Goal: Communication & Community: Answer question/provide support

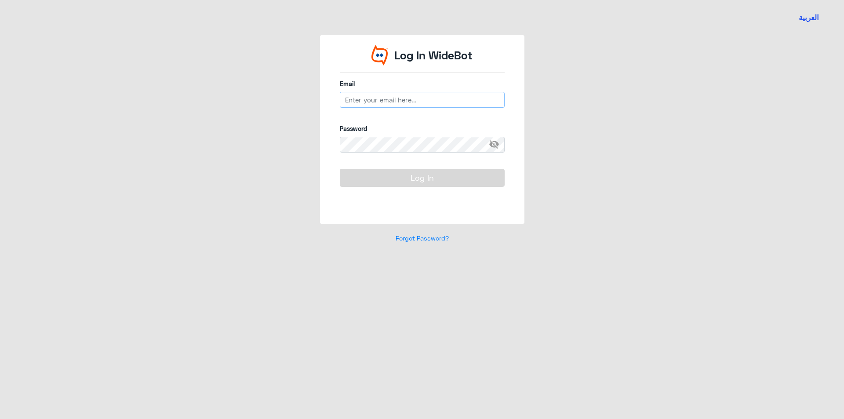
type input "[EMAIL_ADDRESS][DOMAIN_NAME]"
click at [414, 184] on button "Log In" at bounding box center [422, 178] width 165 height 18
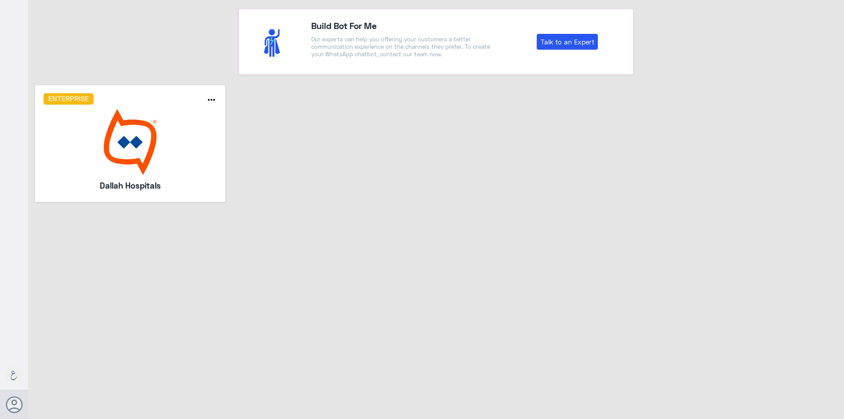
click at [138, 145] on img at bounding box center [131, 142] width 174 height 66
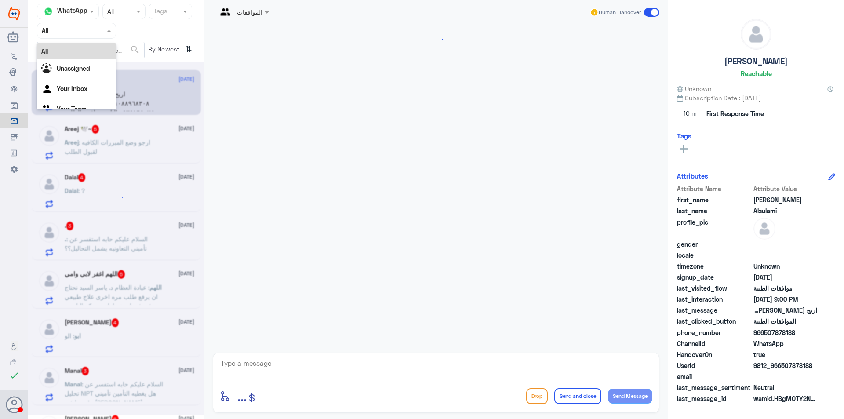
drag, startPoint x: 82, startPoint y: 29, endPoint x: 83, endPoint y: 47, distance: 18.5
click at [82, 29] on input "text" at bounding box center [66, 30] width 48 height 10
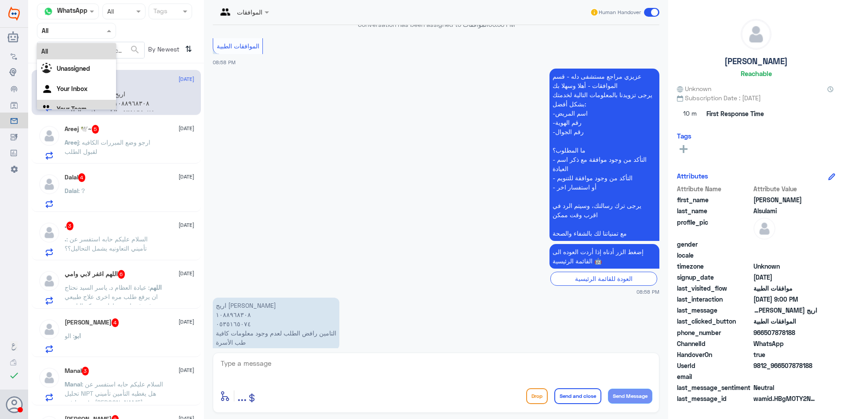
click at [90, 101] on div "Your Team" at bounding box center [76, 110] width 79 height 20
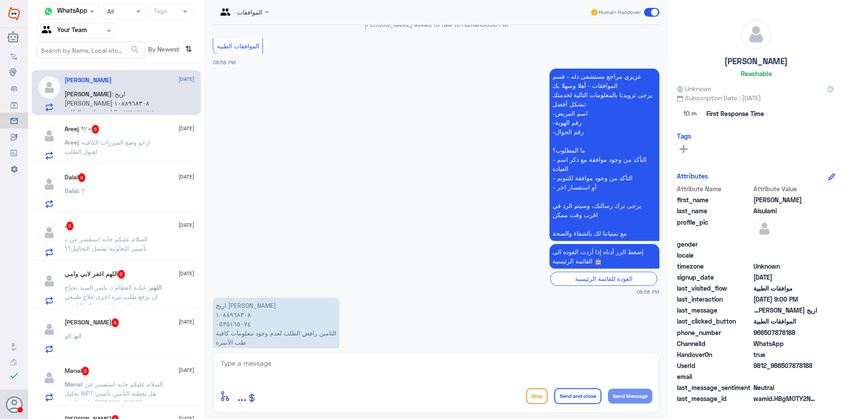
click at [234, 305] on p "اريج [PERSON_NAME] ١٠٨٨٩٦٨٣٠٨ ٠٥٣٥١٦٥٠٧٤ التامين رافض الطلب لعدم وجود معلومات ك…" at bounding box center [276, 324] width 127 height 52
copy p "٠٥٣٥١٦٥٠٧٤"
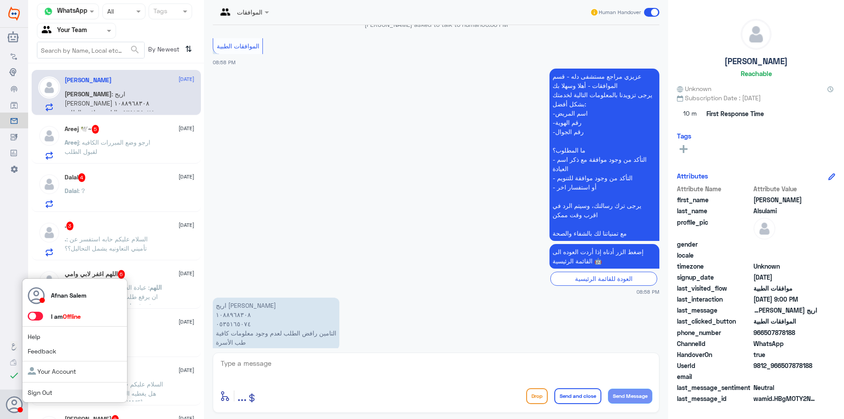
click at [42, 394] on link "Sign Out" at bounding box center [40, 391] width 25 height 7
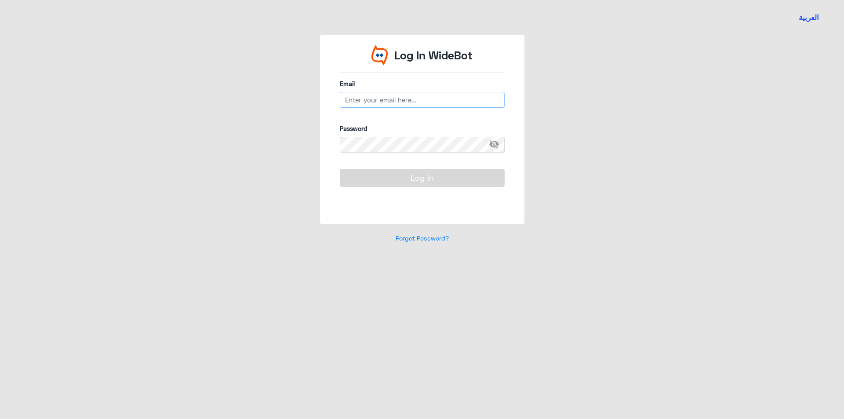
type input "[EMAIL_ADDRESS][DOMAIN_NAME]"
